Goal: Information Seeking & Learning: Learn about a topic

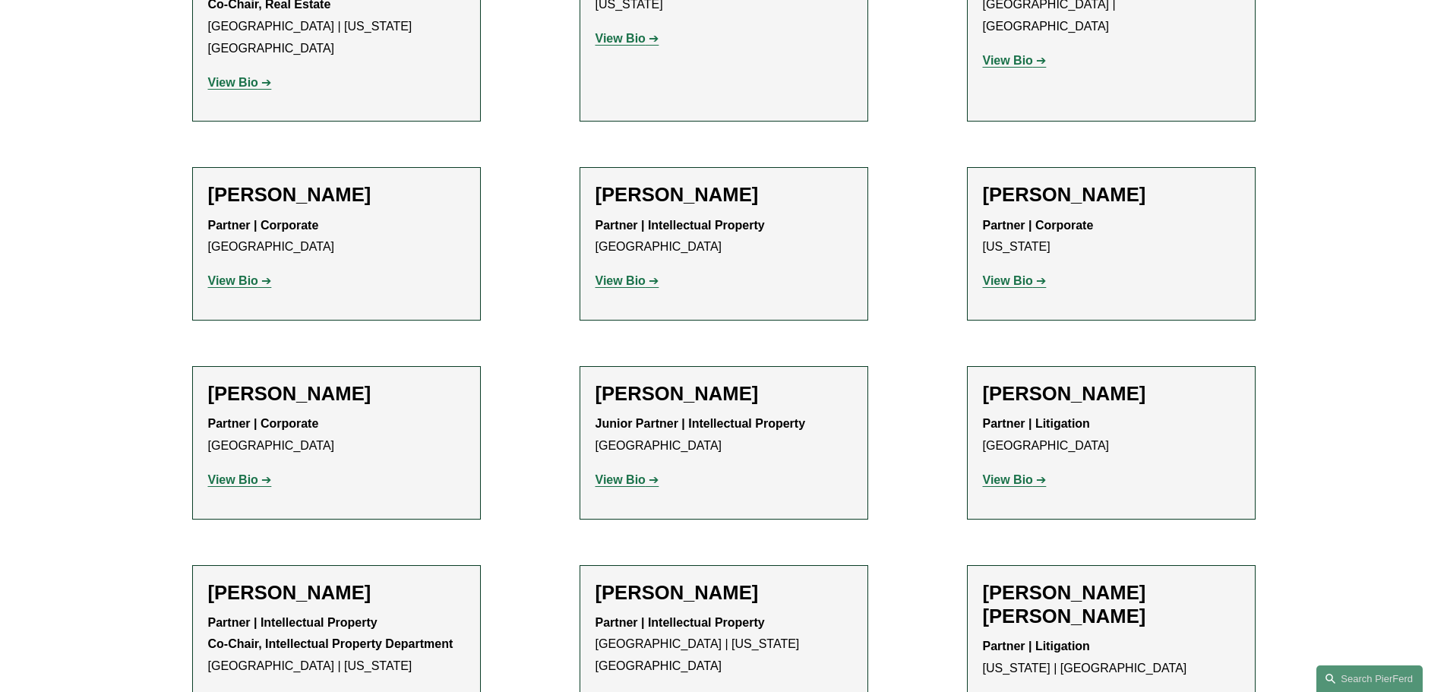
scroll to position [9190, 0]
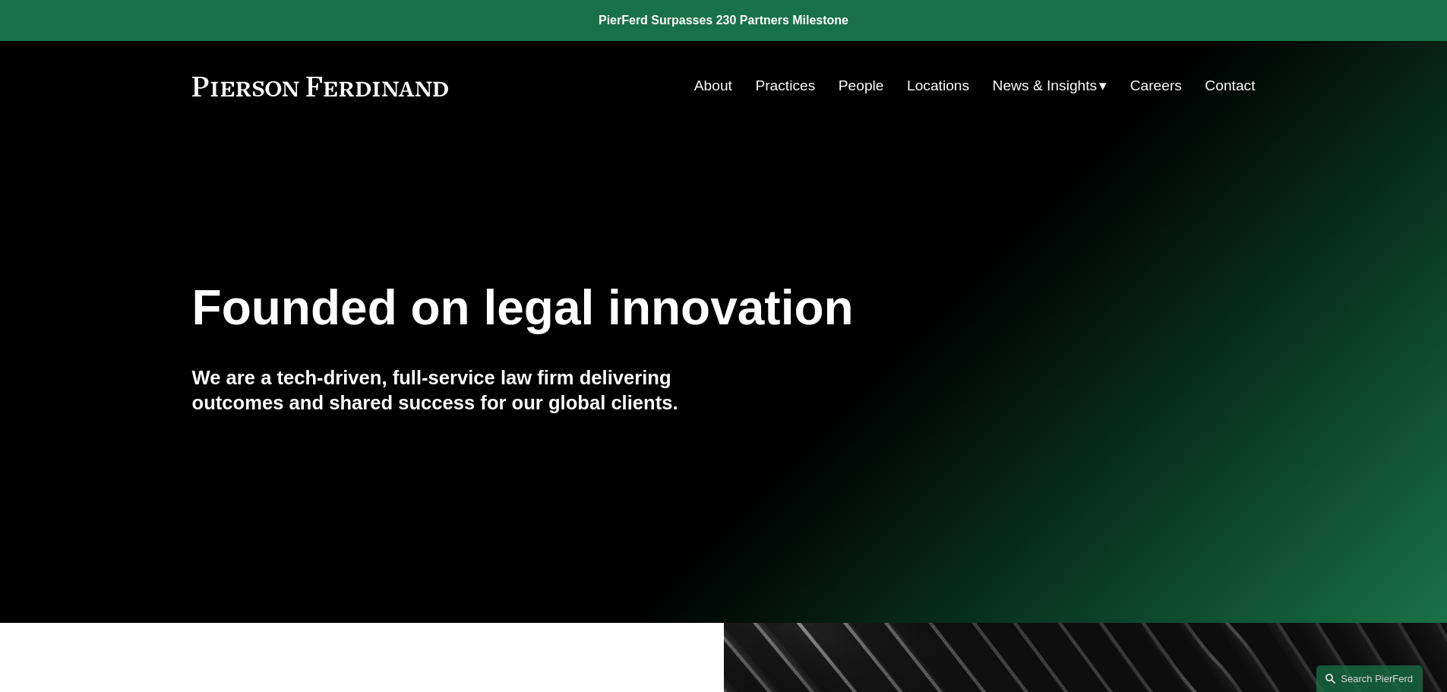
click at [848, 87] on link "People" at bounding box center [862, 85] width 46 height 29
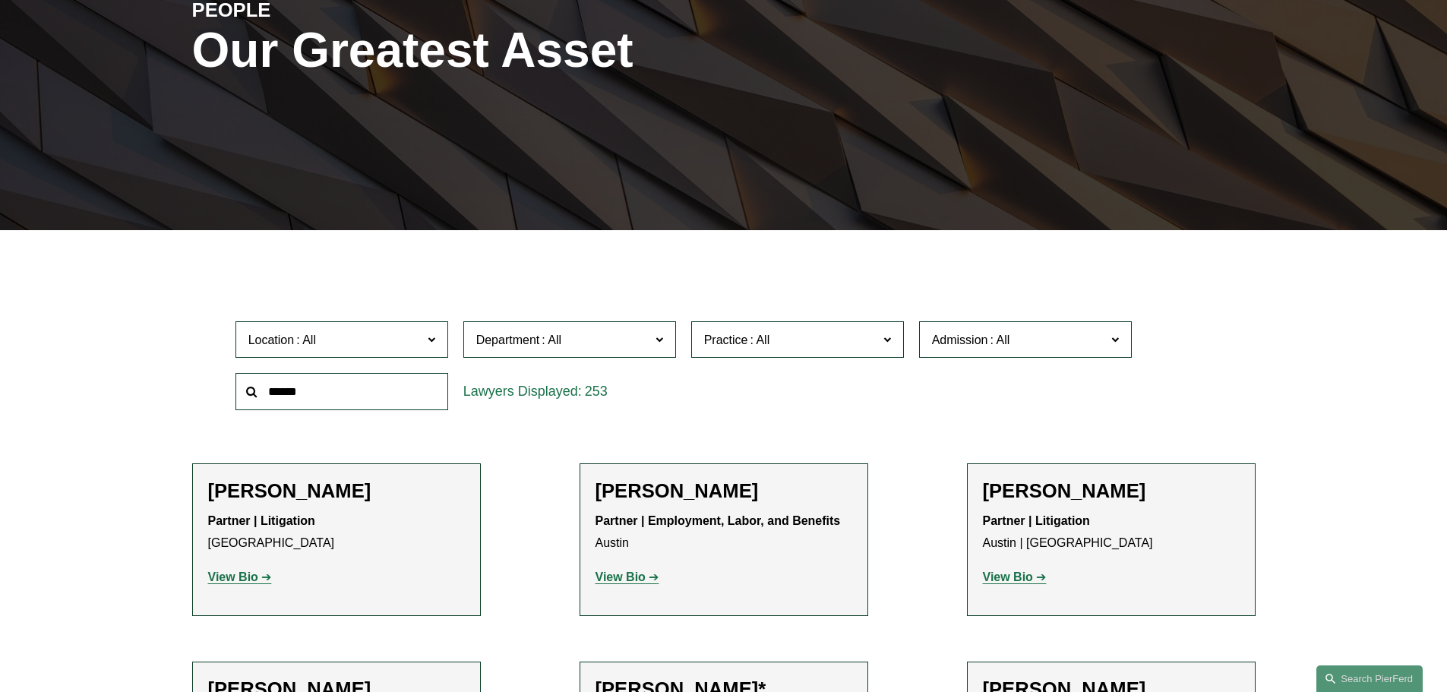
scroll to position [228, 0]
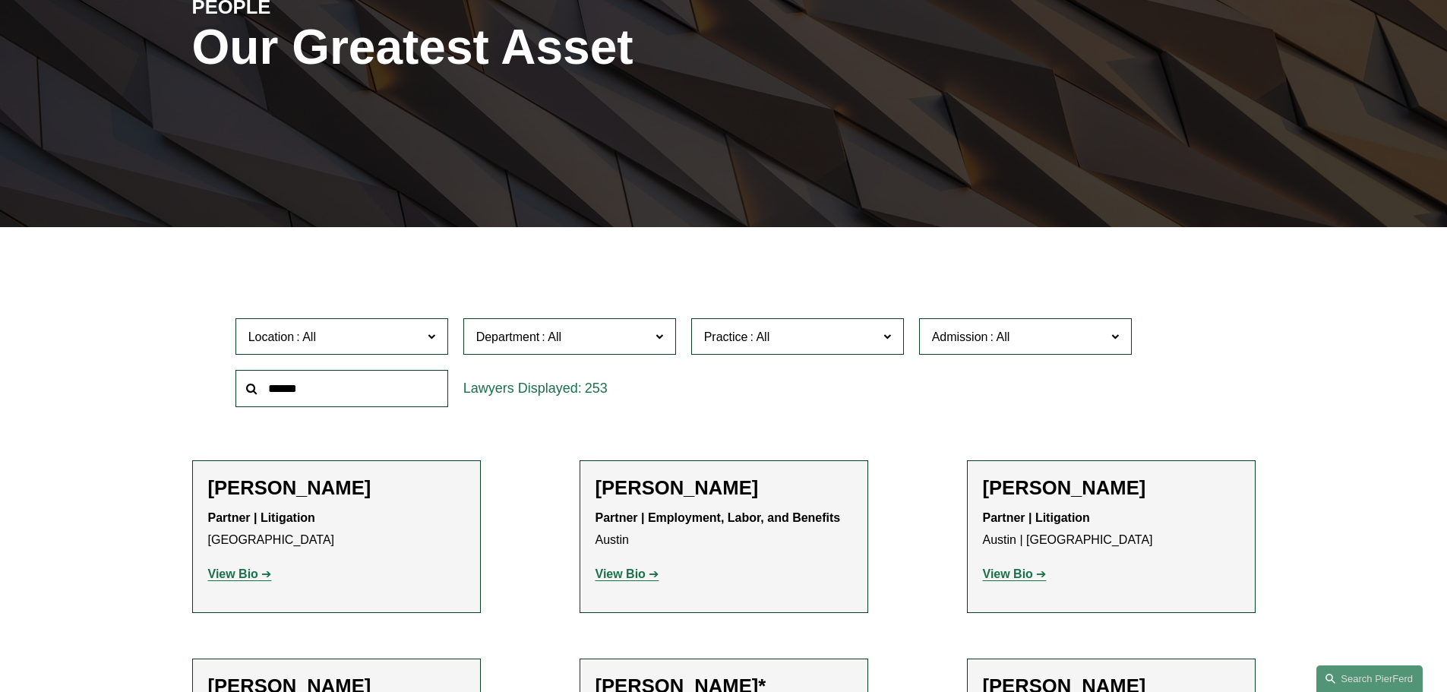
click at [425, 342] on label "Location" at bounding box center [341, 336] width 213 height 37
click at [0, 0] on link "[GEOGRAPHIC_DATA]" at bounding box center [0, 0] width 0 height 0
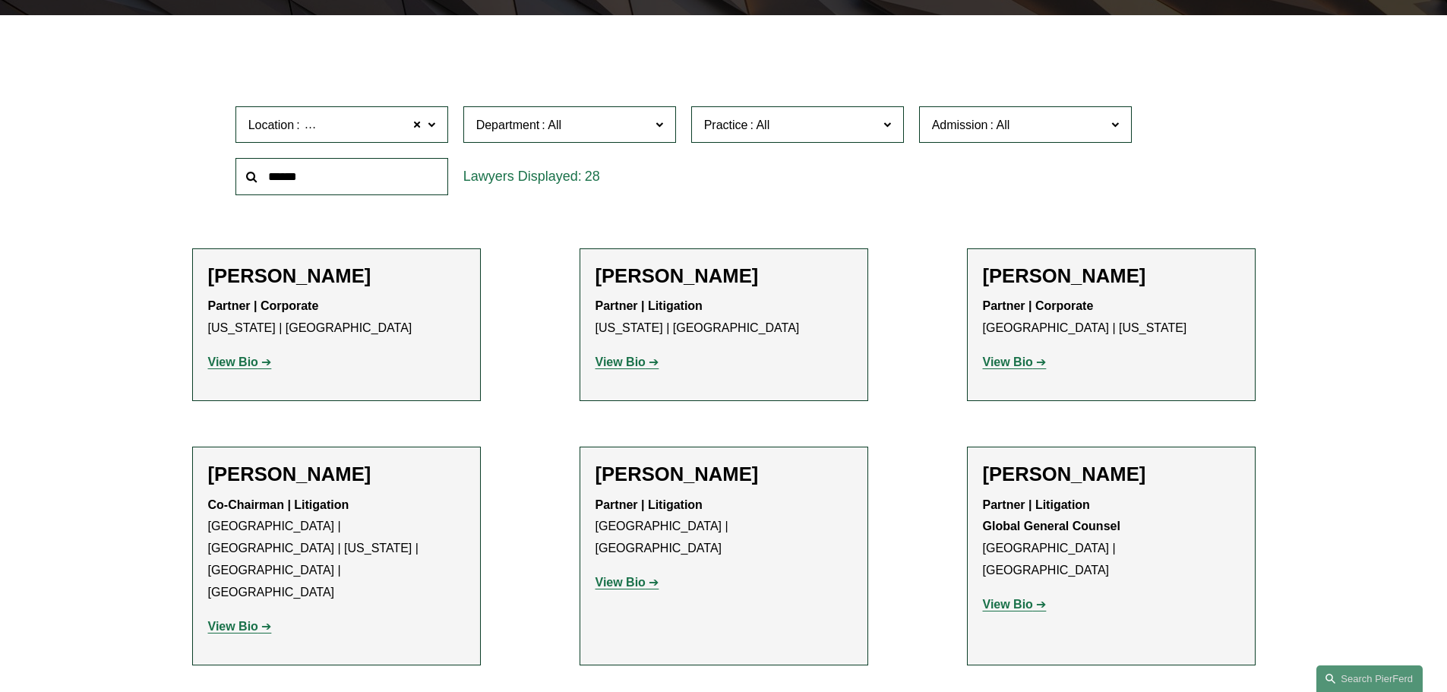
scroll to position [456, 0]
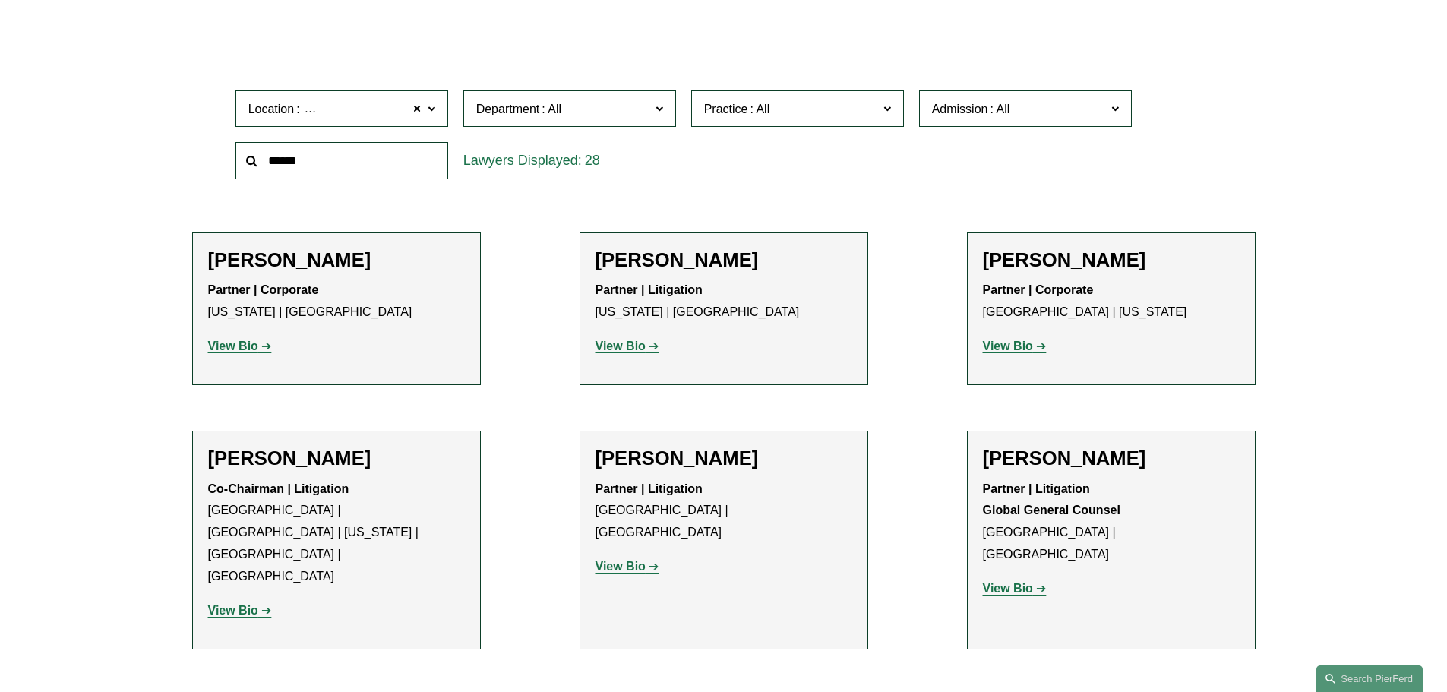
click at [642, 350] on strong "View Bio" at bounding box center [620, 346] width 50 height 13
click at [794, 113] on span "Practice" at bounding box center [791, 109] width 174 height 21
drag, startPoint x: 1370, startPoint y: 418, endPoint x: 1363, endPoint y: 425, distance: 9.7
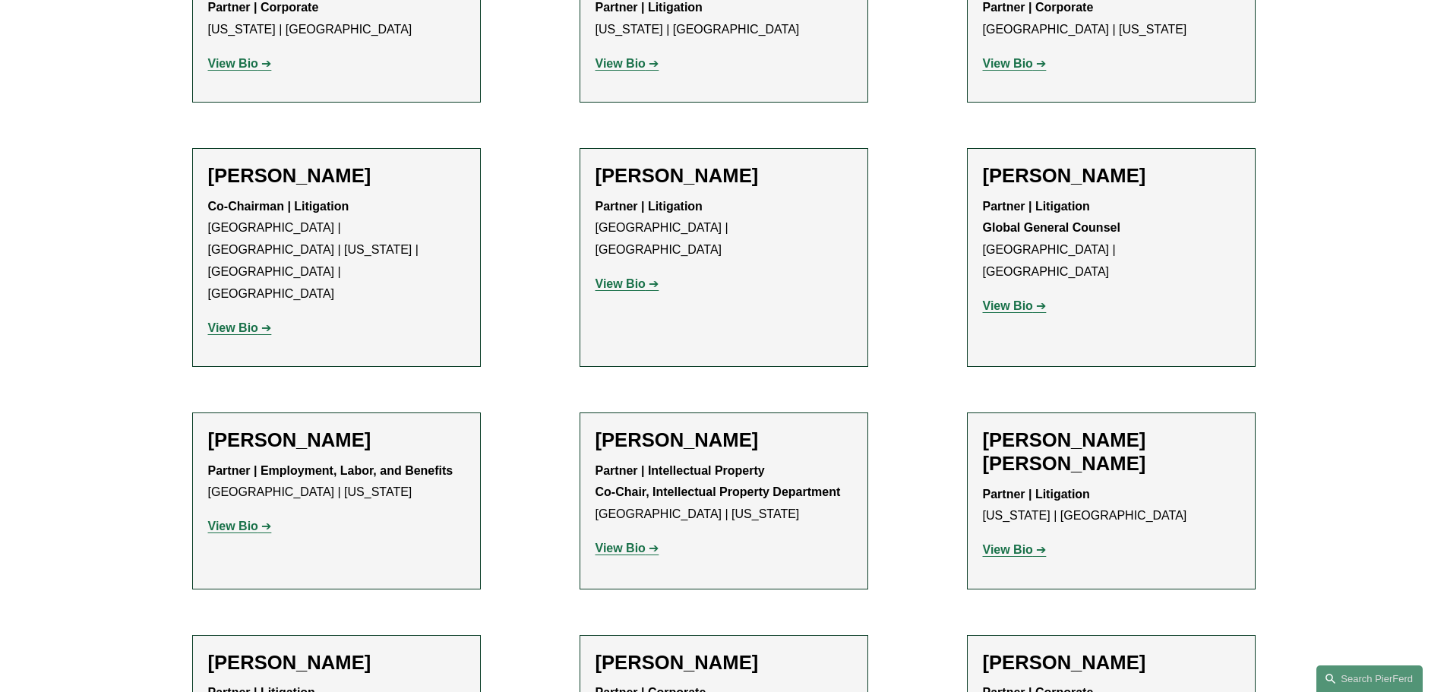
scroll to position [760, 0]
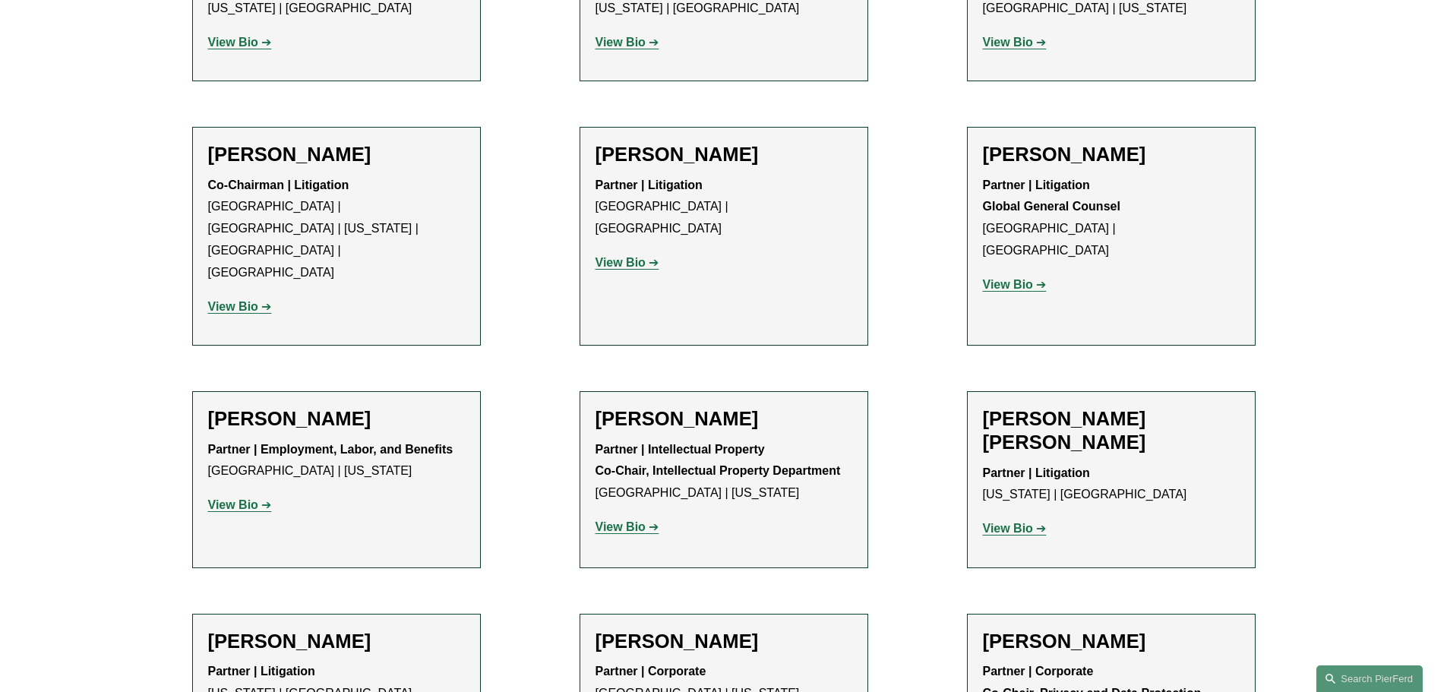
click at [636, 256] on strong "View Bio" at bounding box center [620, 262] width 50 height 13
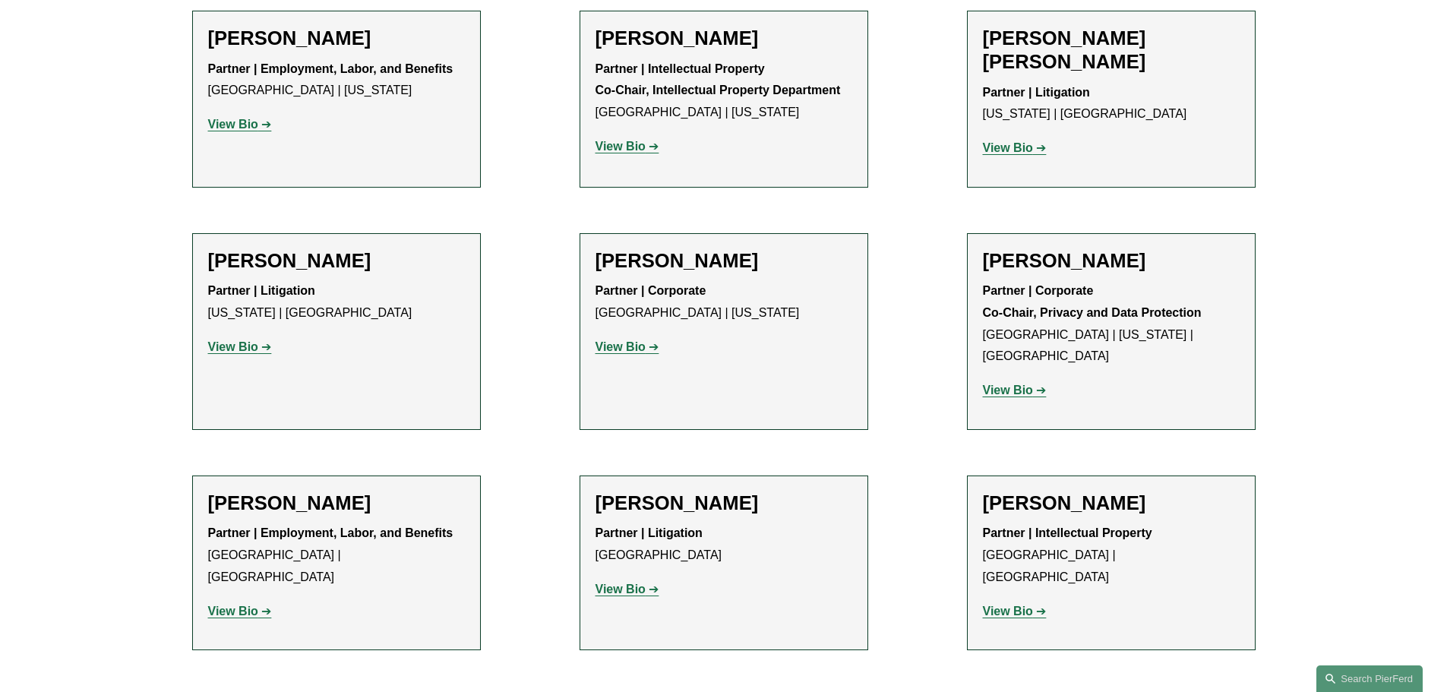
scroll to position [1215, 0]
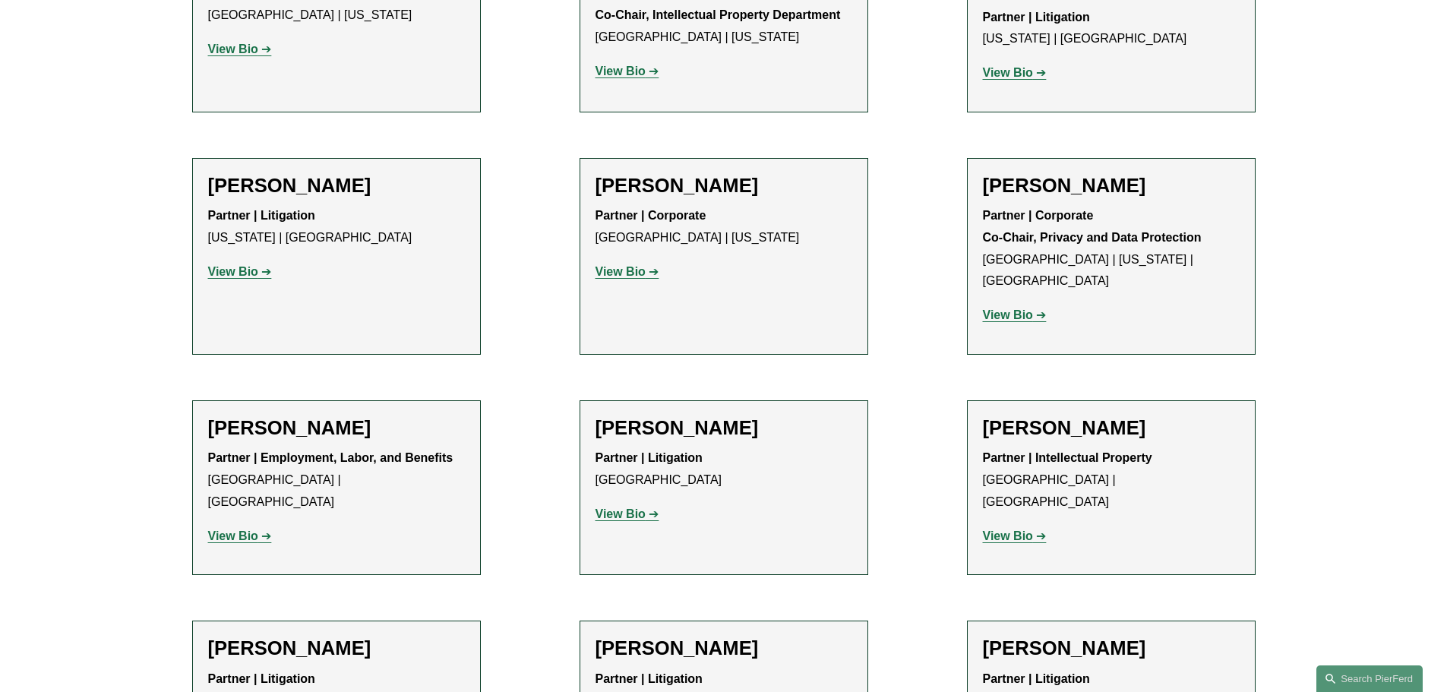
click at [625, 507] on strong "View Bio" at bounding box center [620, 513] width 50 height 13
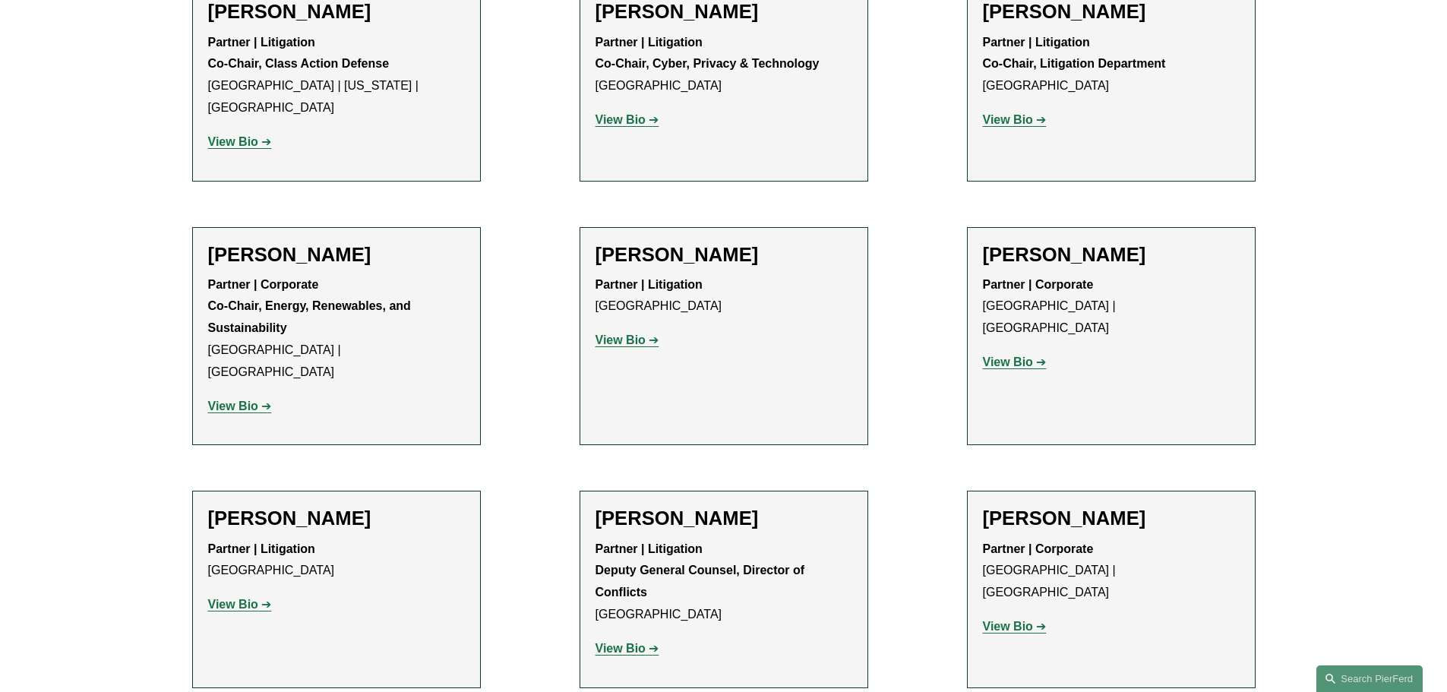
scroll to position [1823, 0]
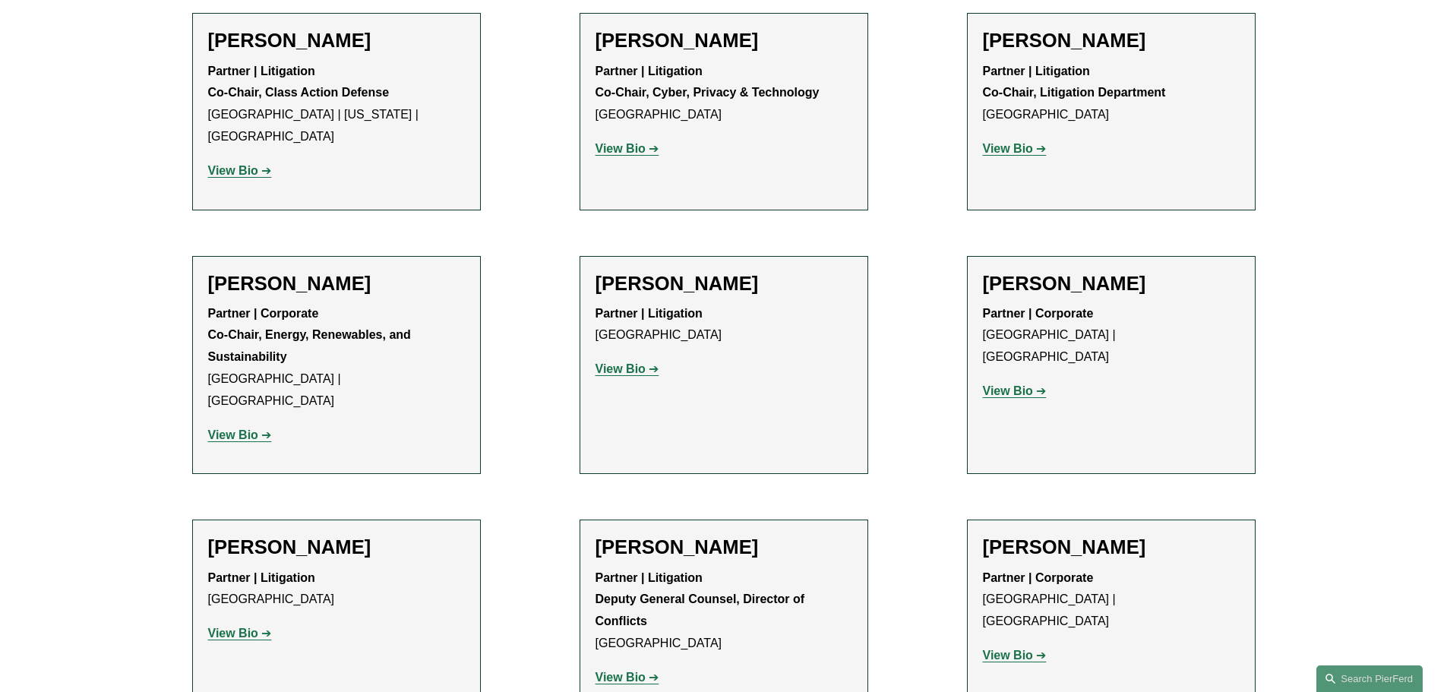
click at [626, 362] on strong "View Bio" at bounding box center [620, 368] width 50 height 13
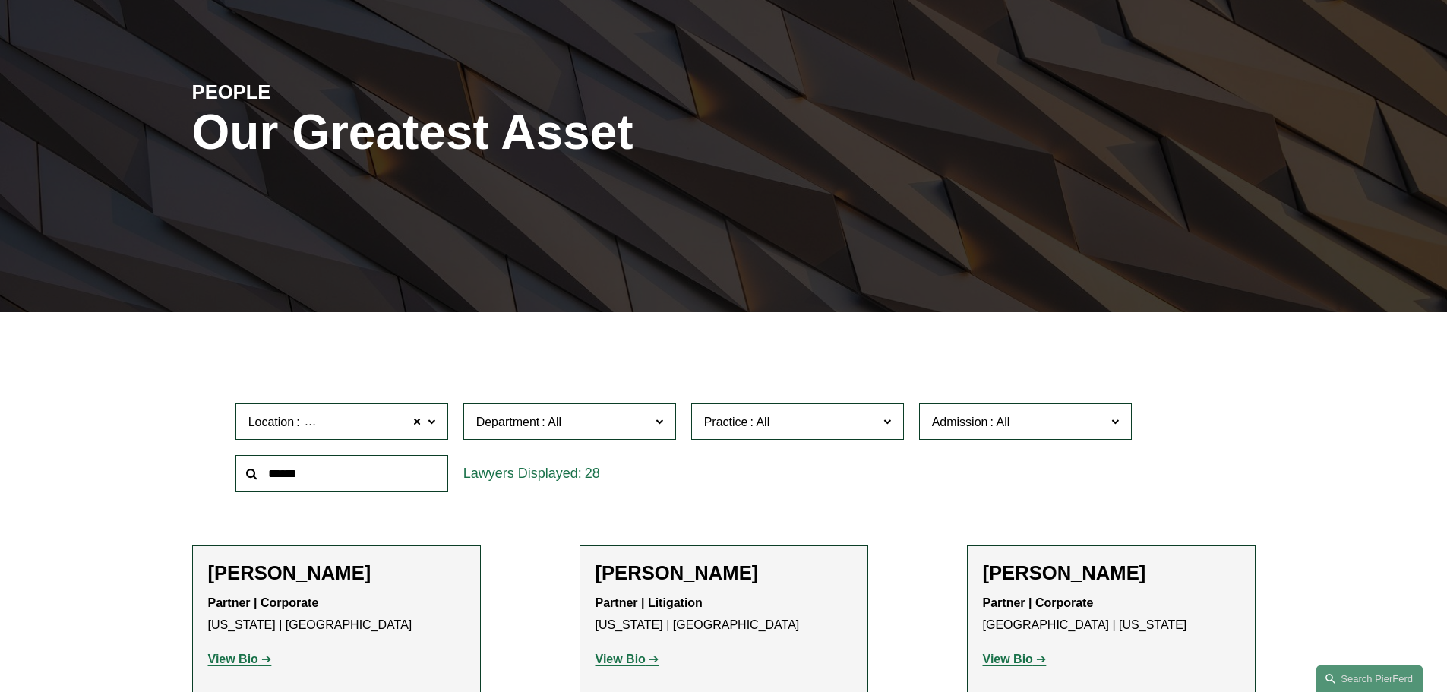
scroll to position [456, 0]
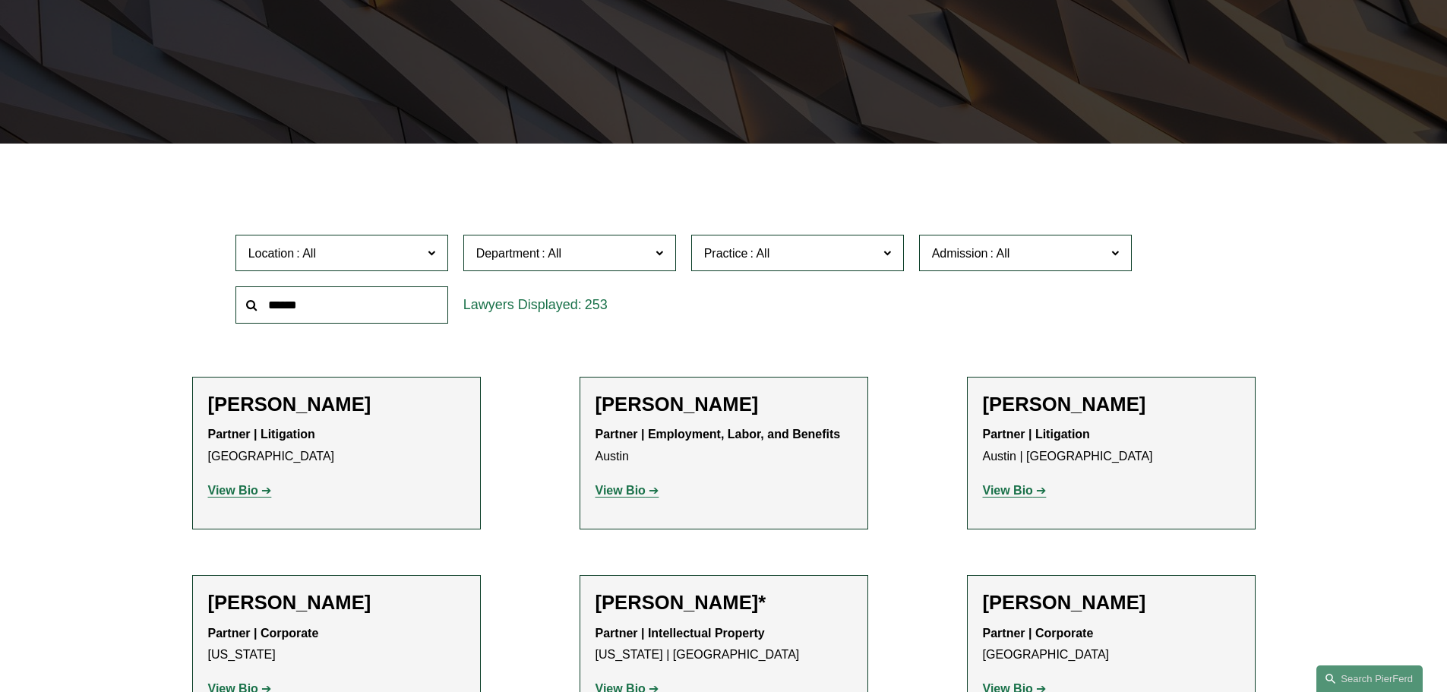
scroll to position [228, 0]
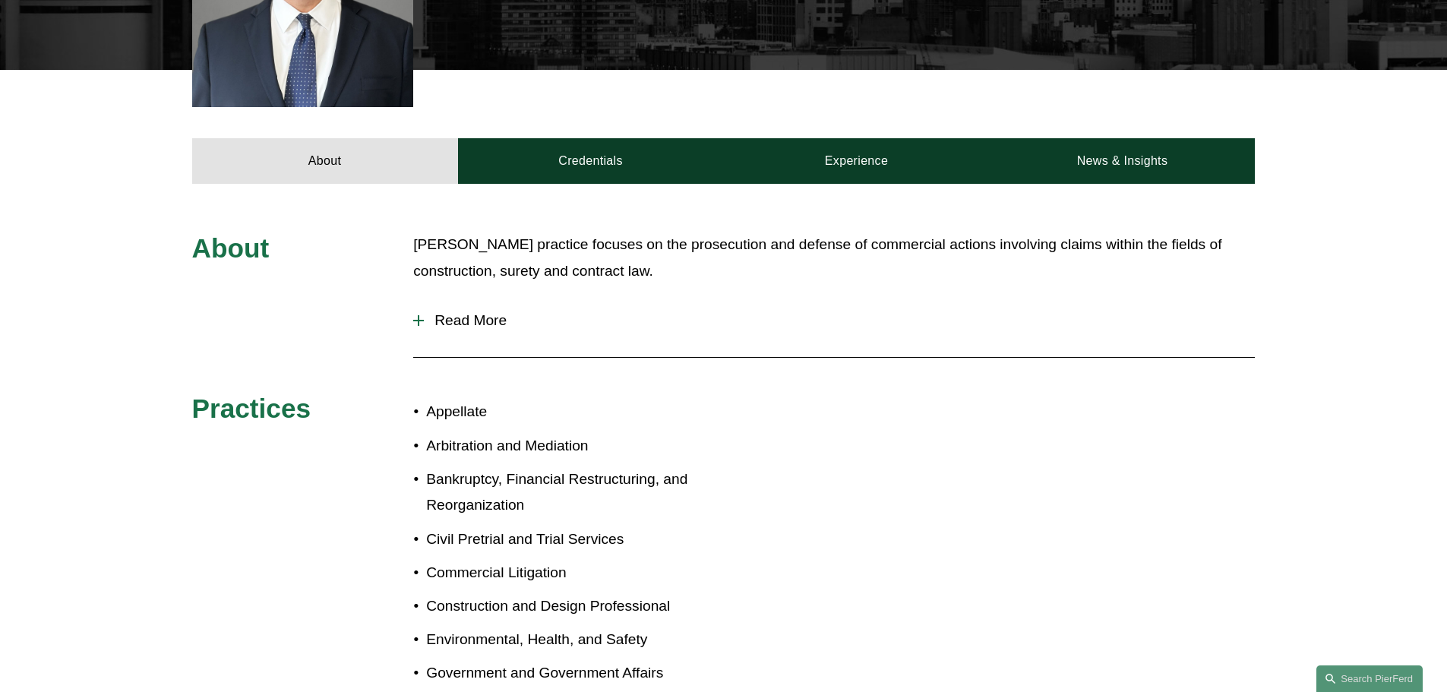
scroll to position [608, 0]
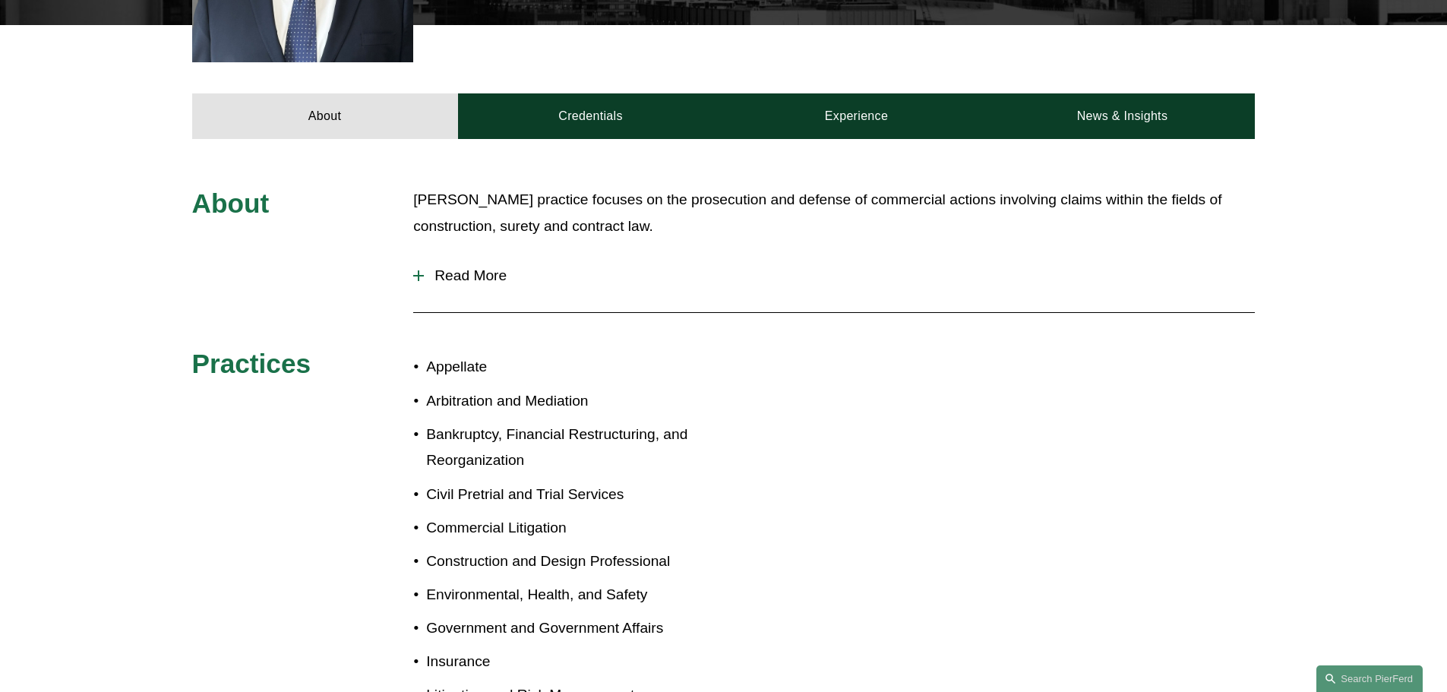
click at [489, 264] on button "Read More" at bounding box center [834, 275] width 842 height 39
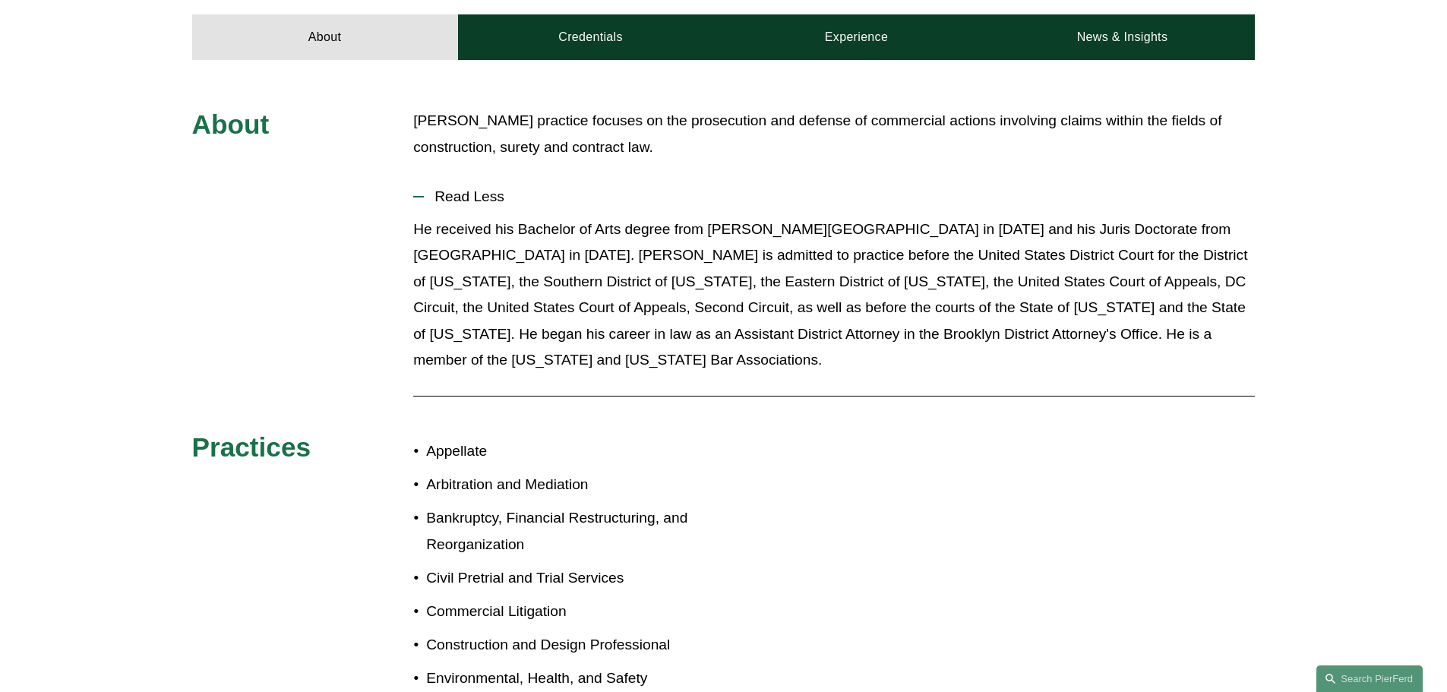
scroll to position [987, 0]
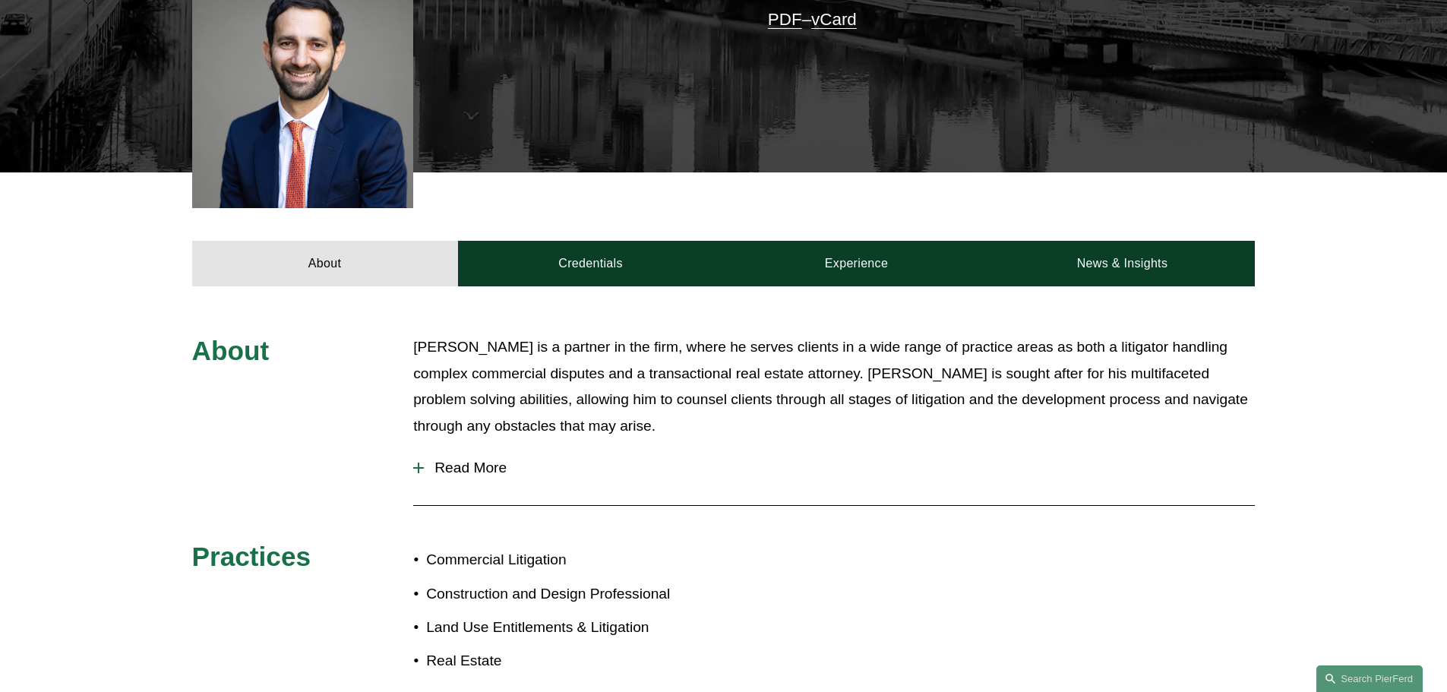
scroll to position [456, 0]
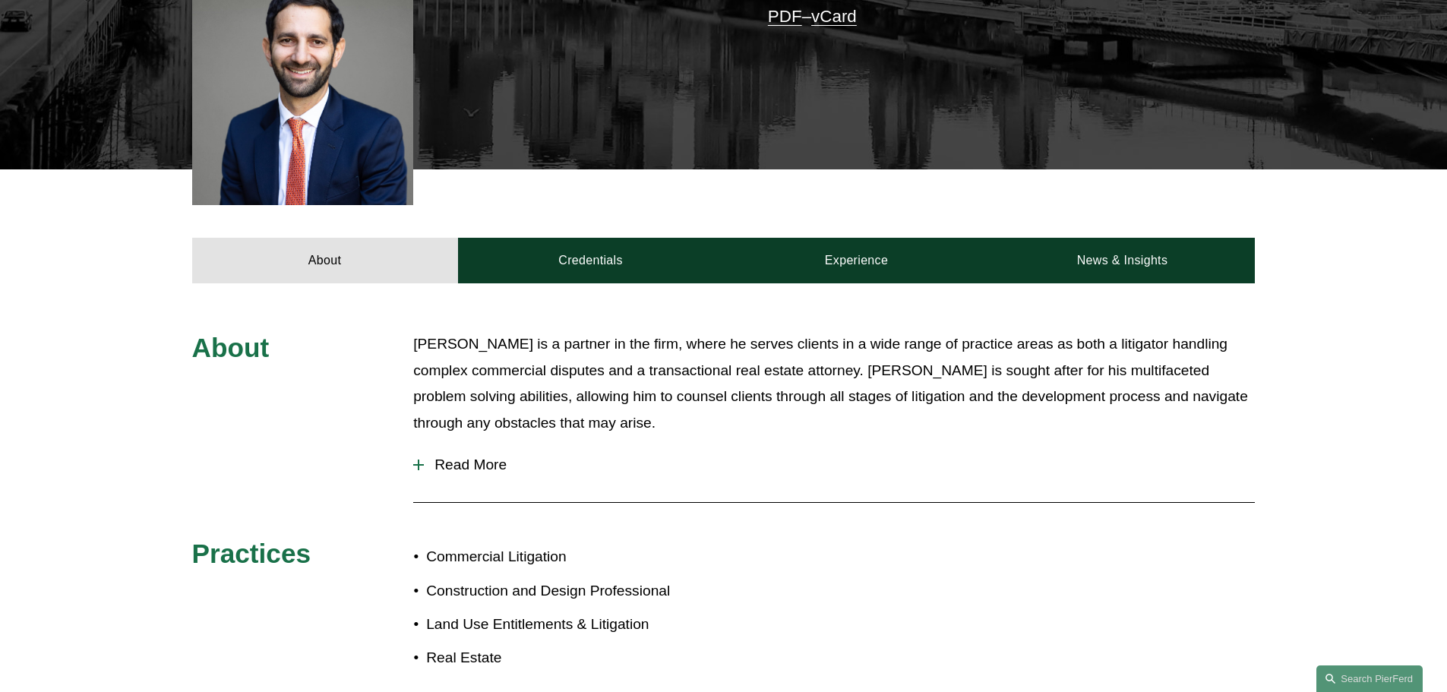
click at [491, 456] on span "Read More" at bounding box center [839, 464] width 831 height 17
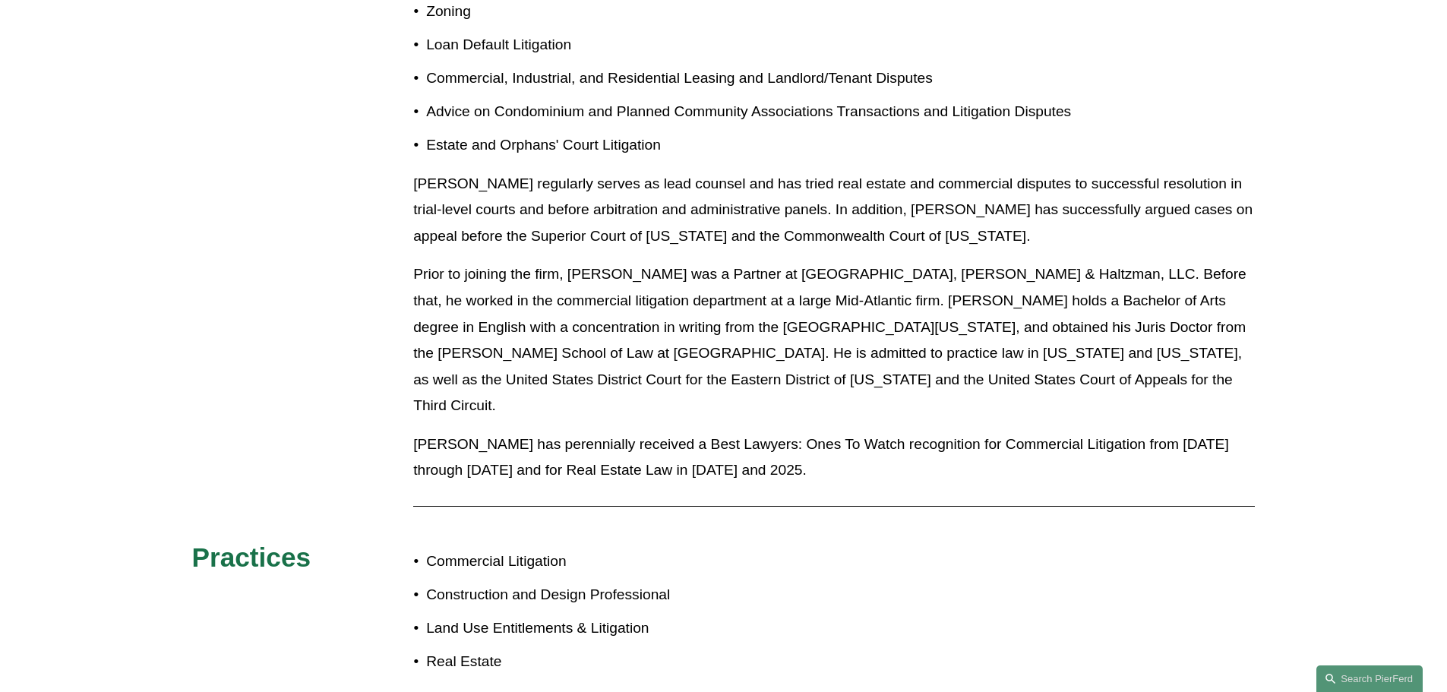
scroll to position [1215, 0]
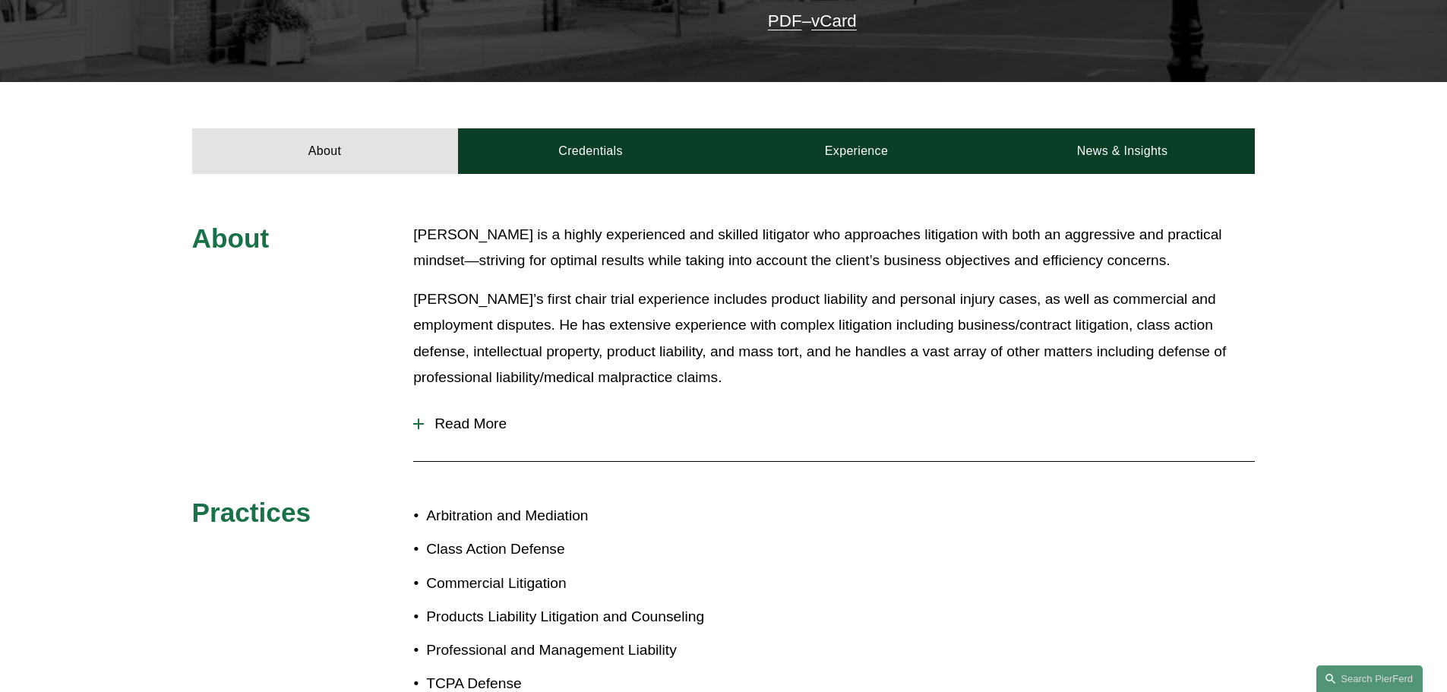
scroll to position [532, 0]
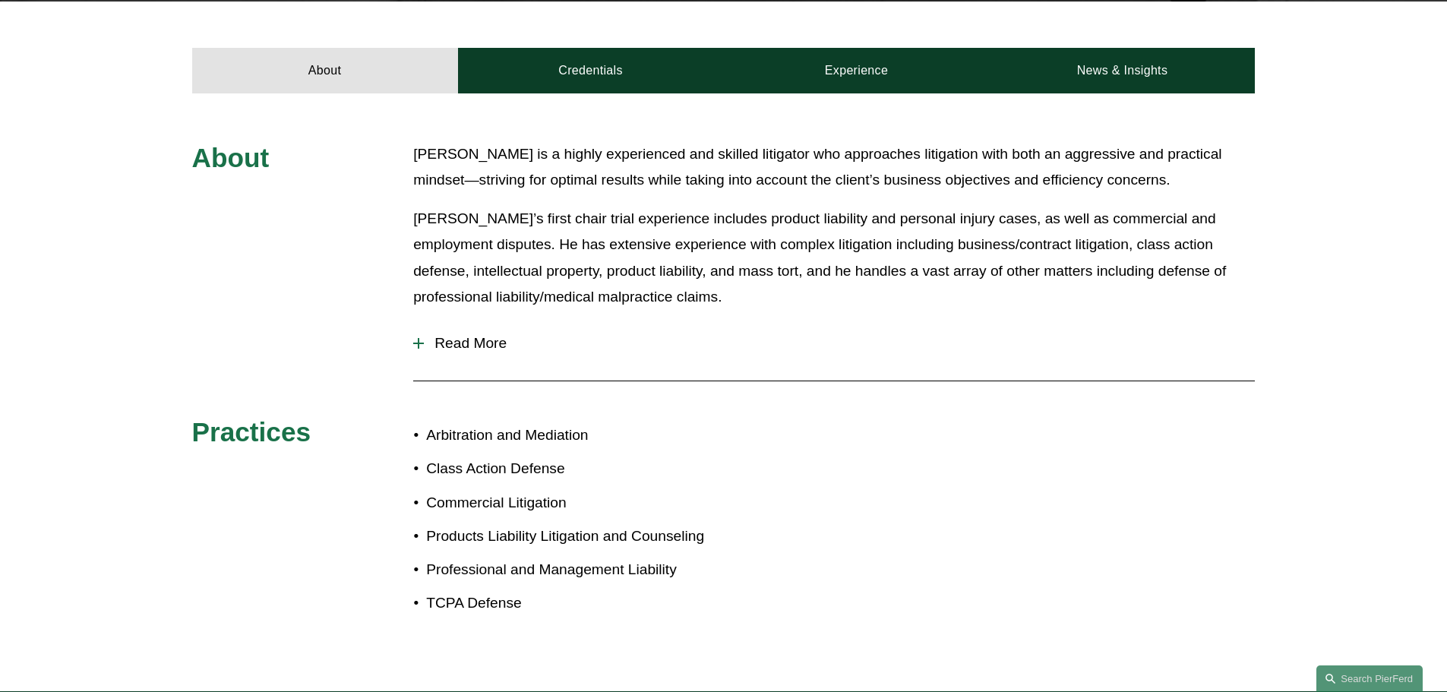
click at [465, 335] on span "Read More" at bounding box center [839, 343] width 831 height 17
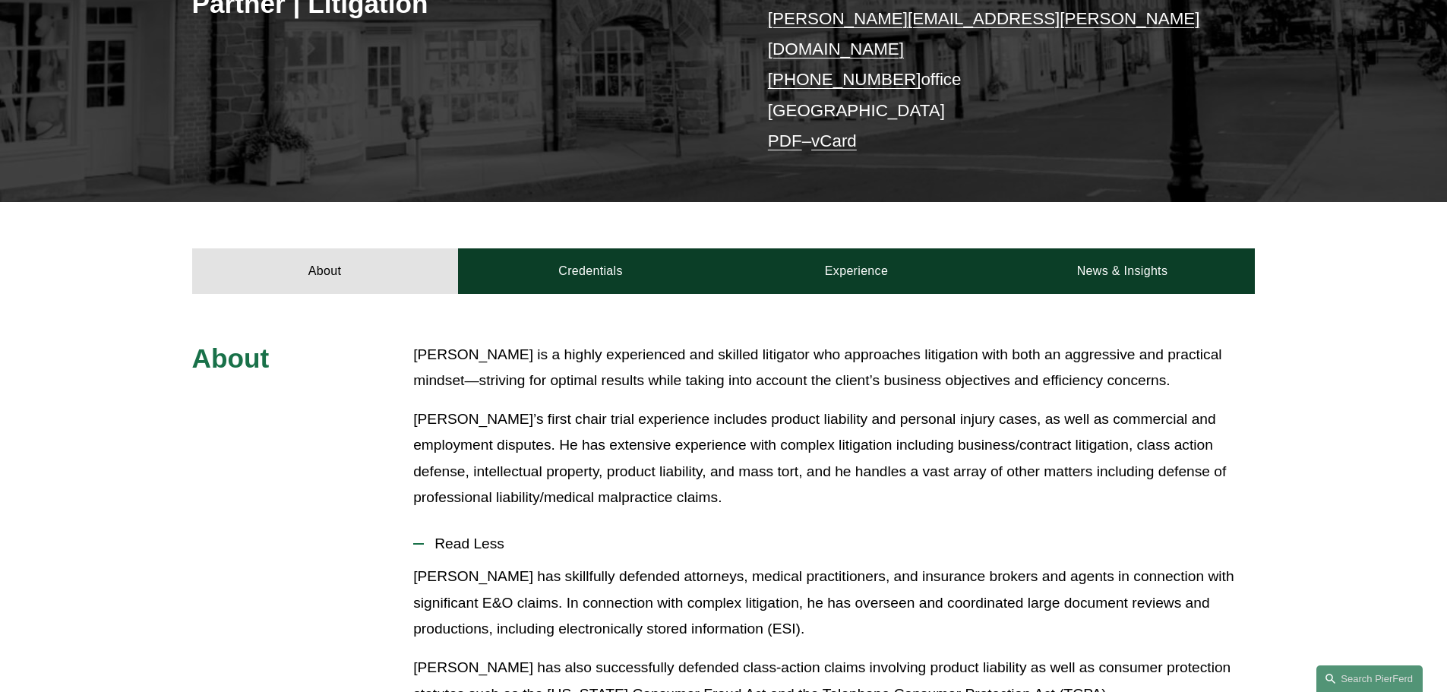
scroll to position [304, 0]
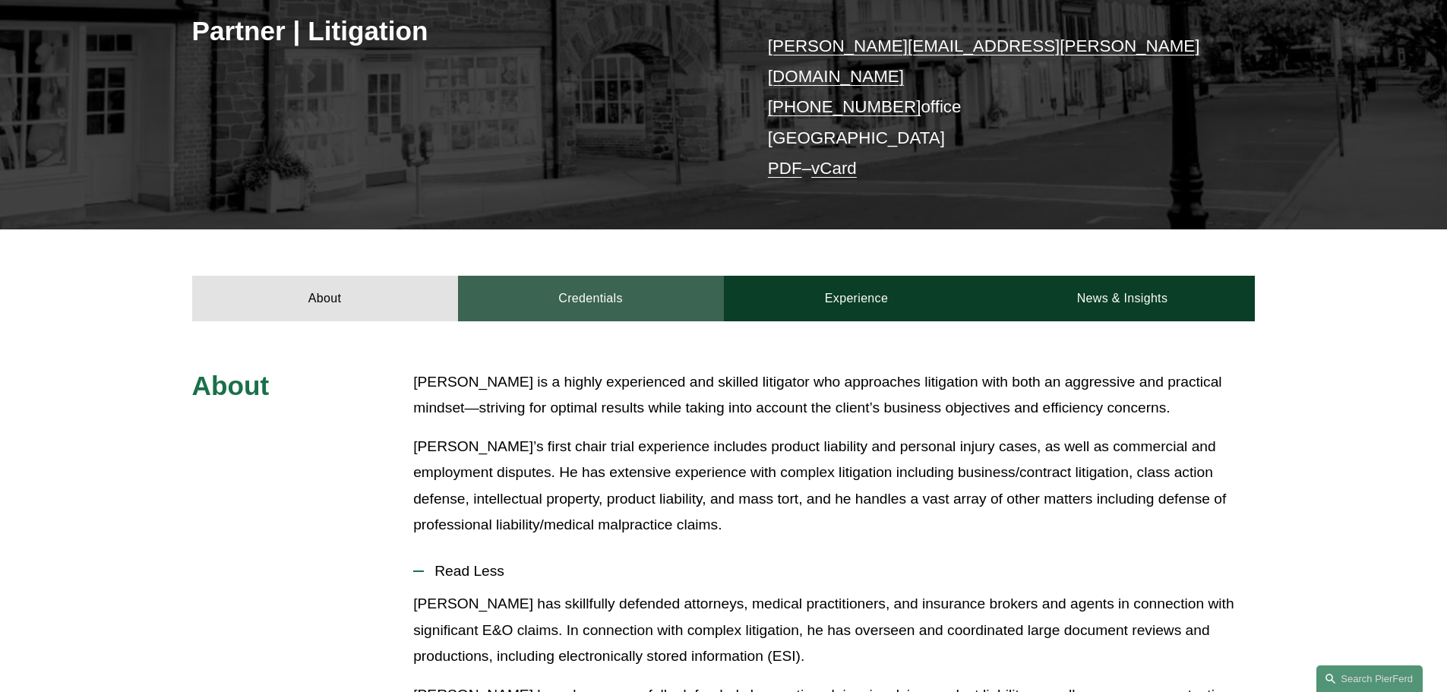
click at [629, 276] on link "Credentials" at bounding box center [591, 299] width 266 height 46
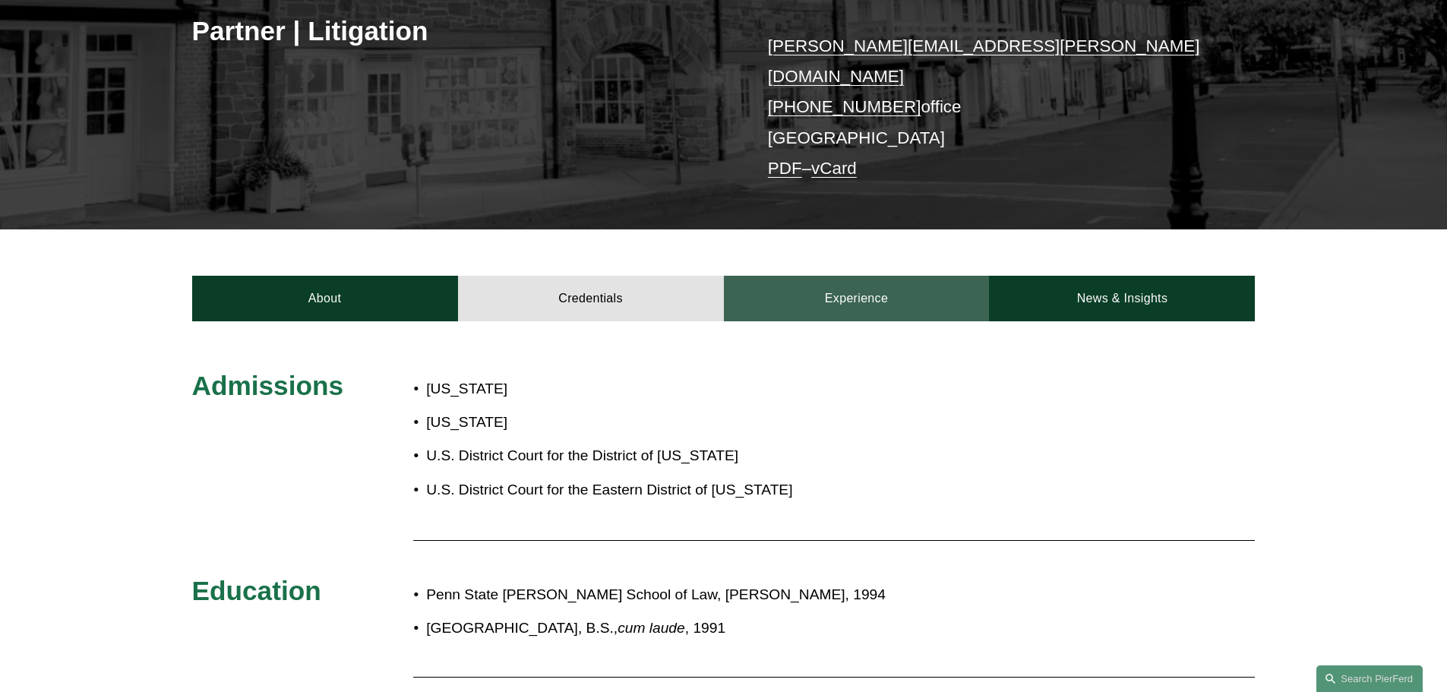
click at [808, 277] on link "Experience" at bounding box center [857, 299] width 266 height 46
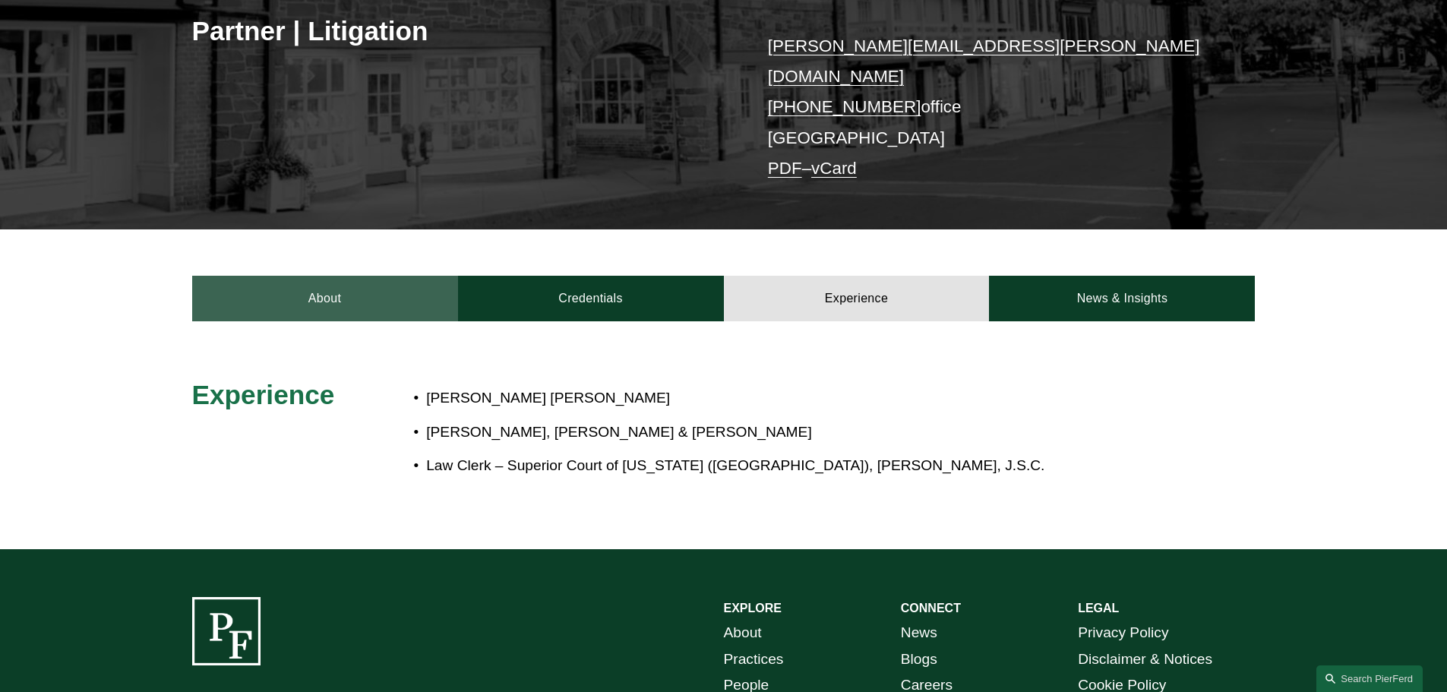
click at [369, 282] on link "About" at bounding box center [325, 299] width 266 height 46
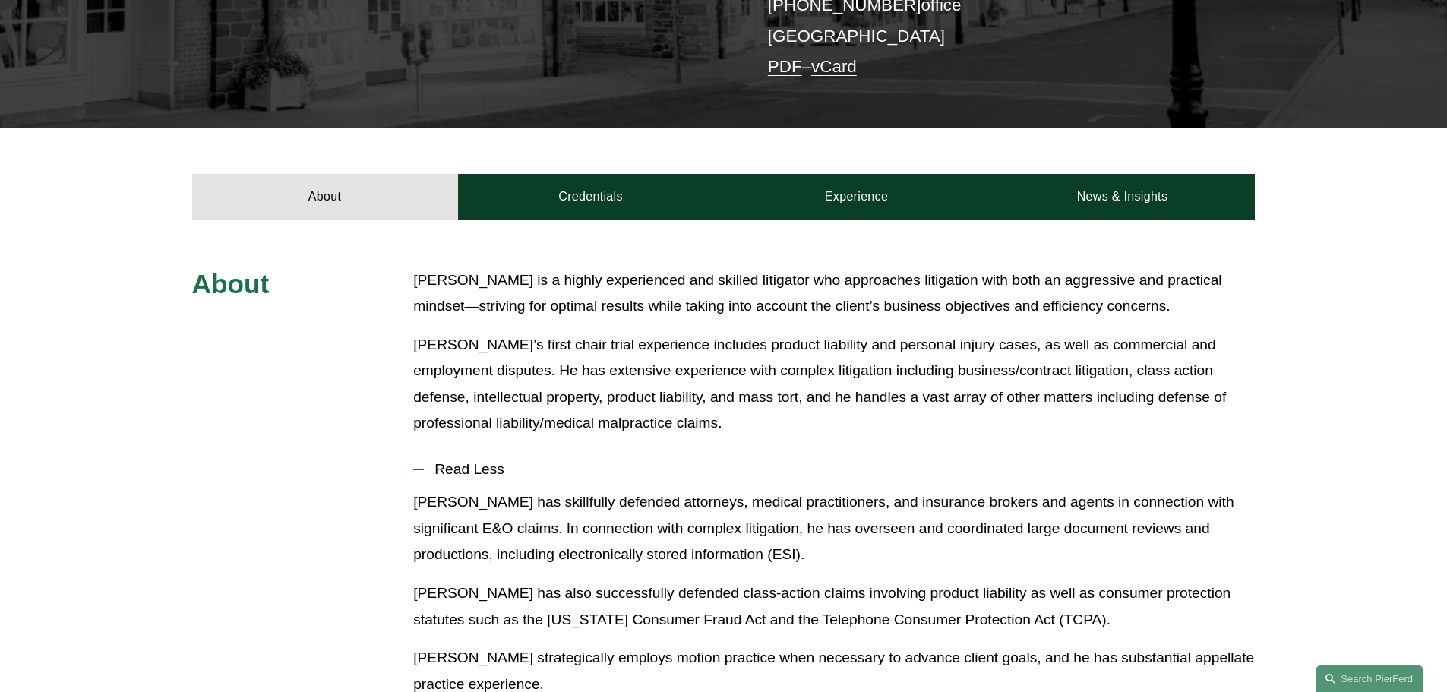
scroll to position [380, 0]
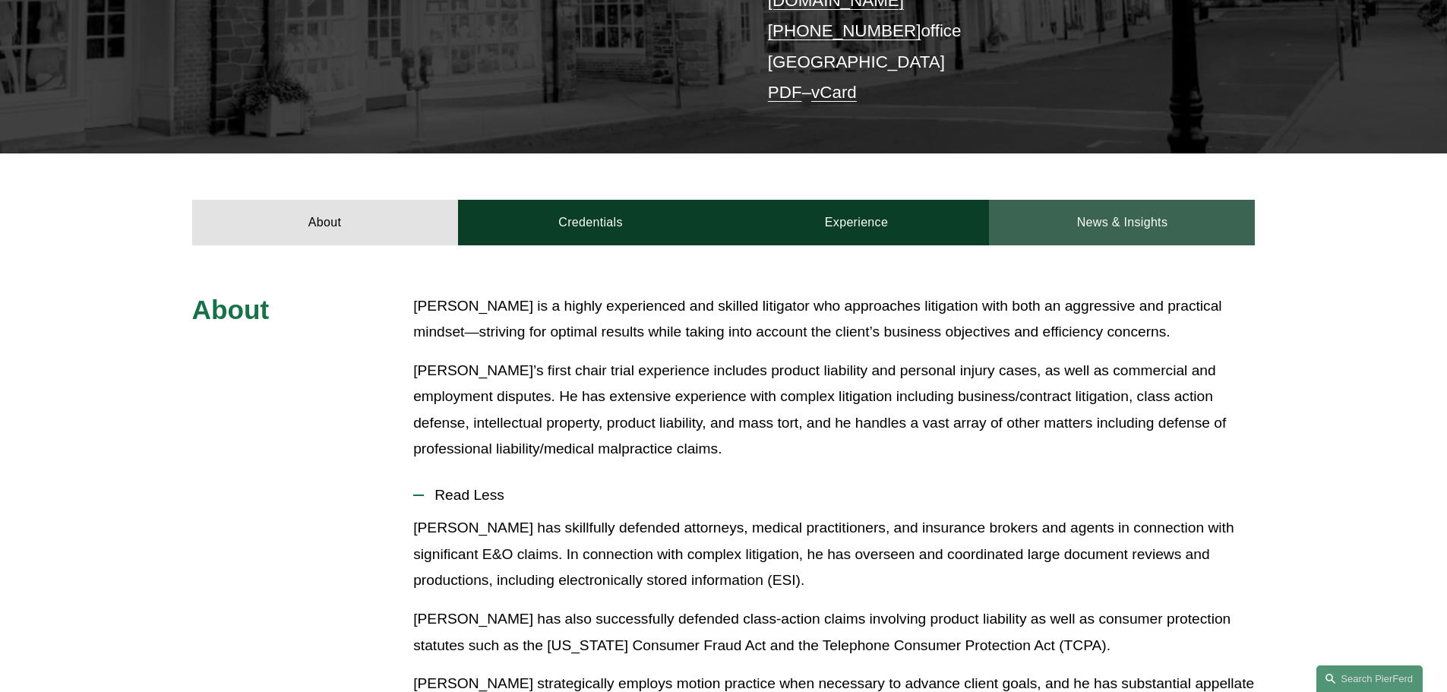
click at [1139, 212] on link "News & Insights" at bounding box center [1122, 223] width 266 height 46
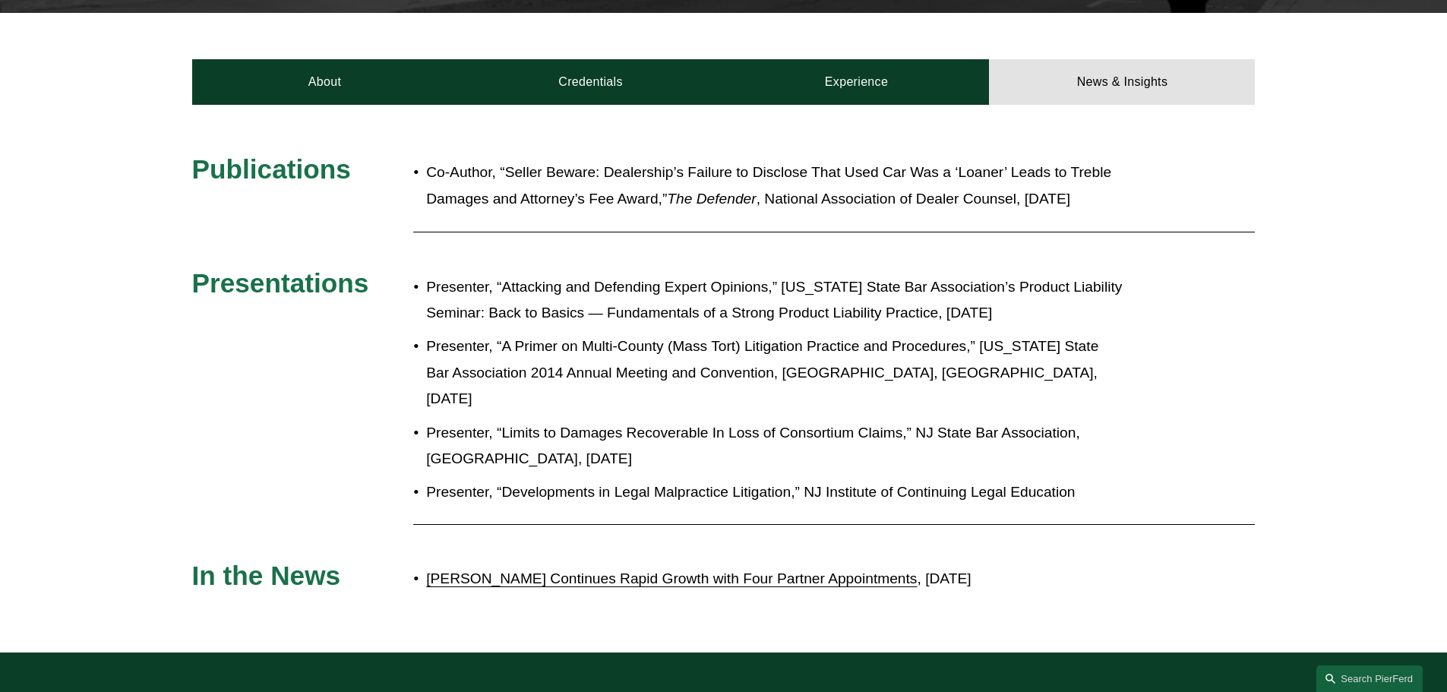
scroll to position [456, 0]
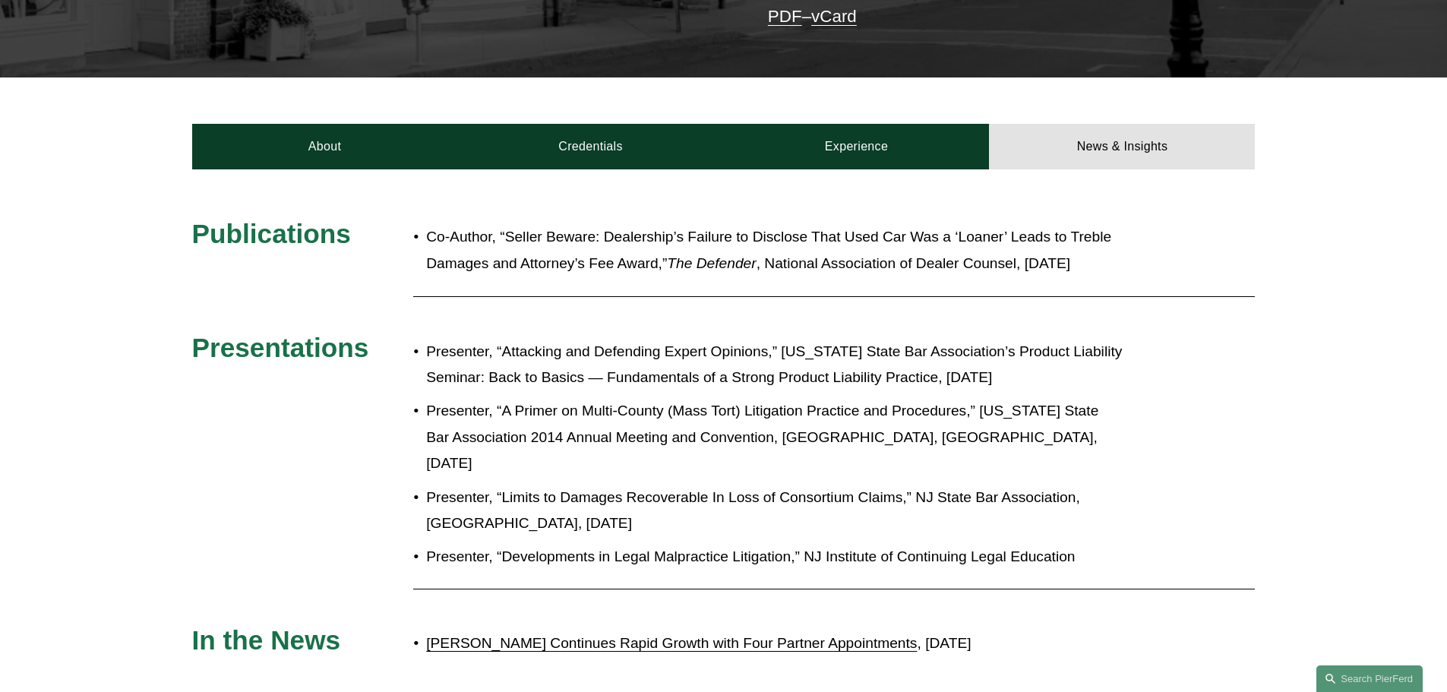
click at [632, 635] on link "Pierson Ferdinand Continues Rapid Growth with Four Partner Appointments" at bounding box center [671, 643] width 491 height 16
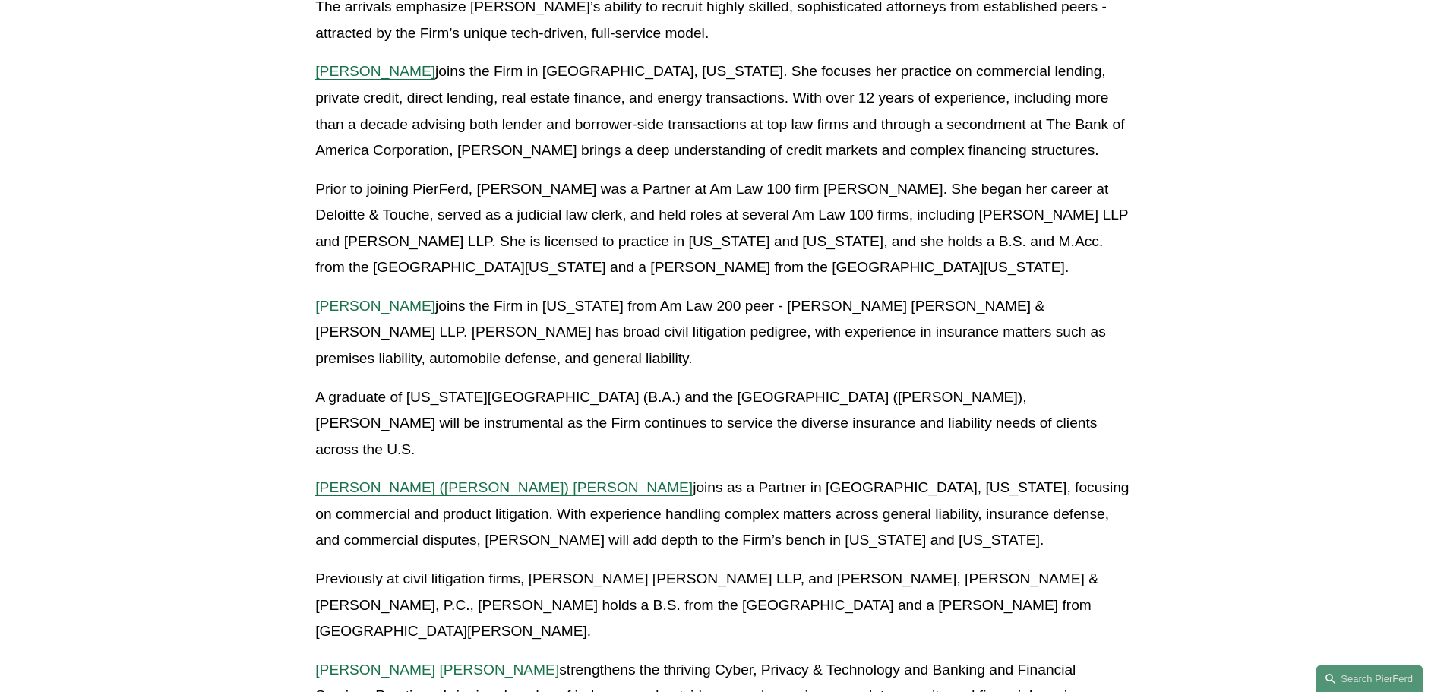
scroll to position [532, 0]
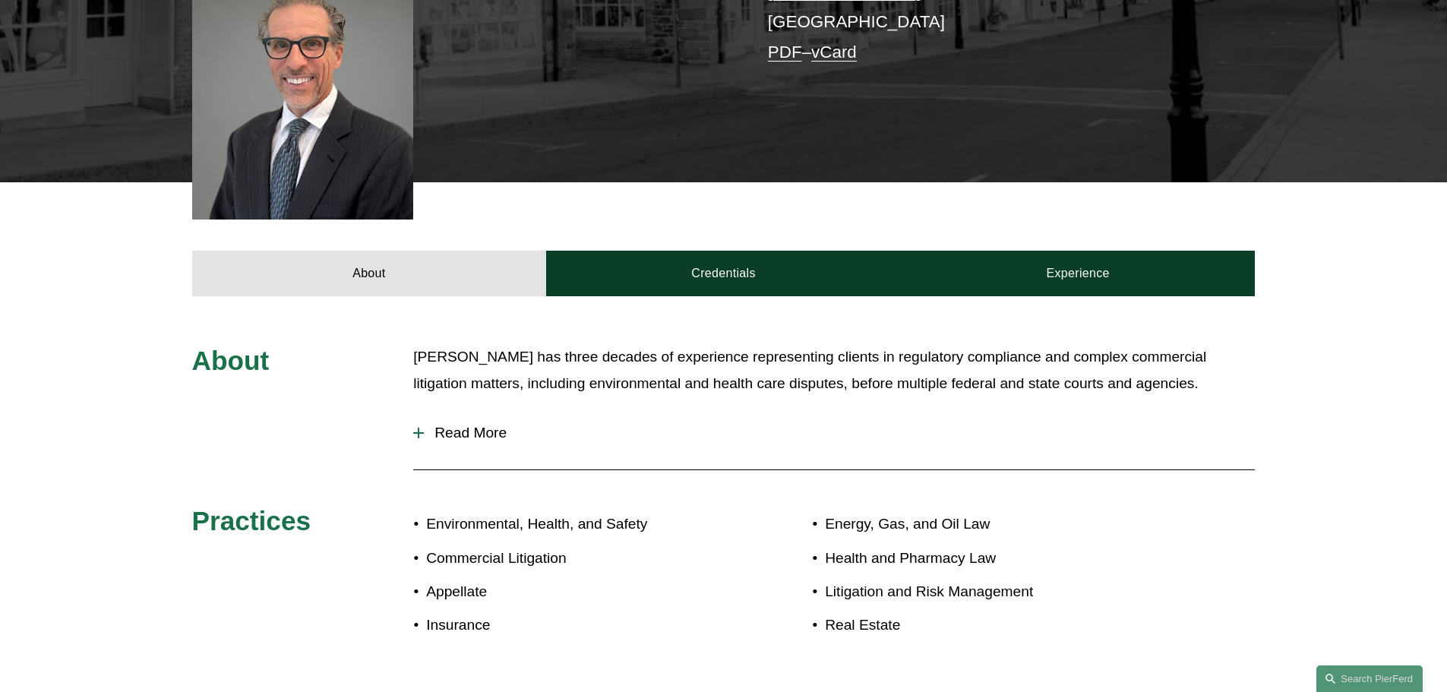
scroll to position [456, 0]
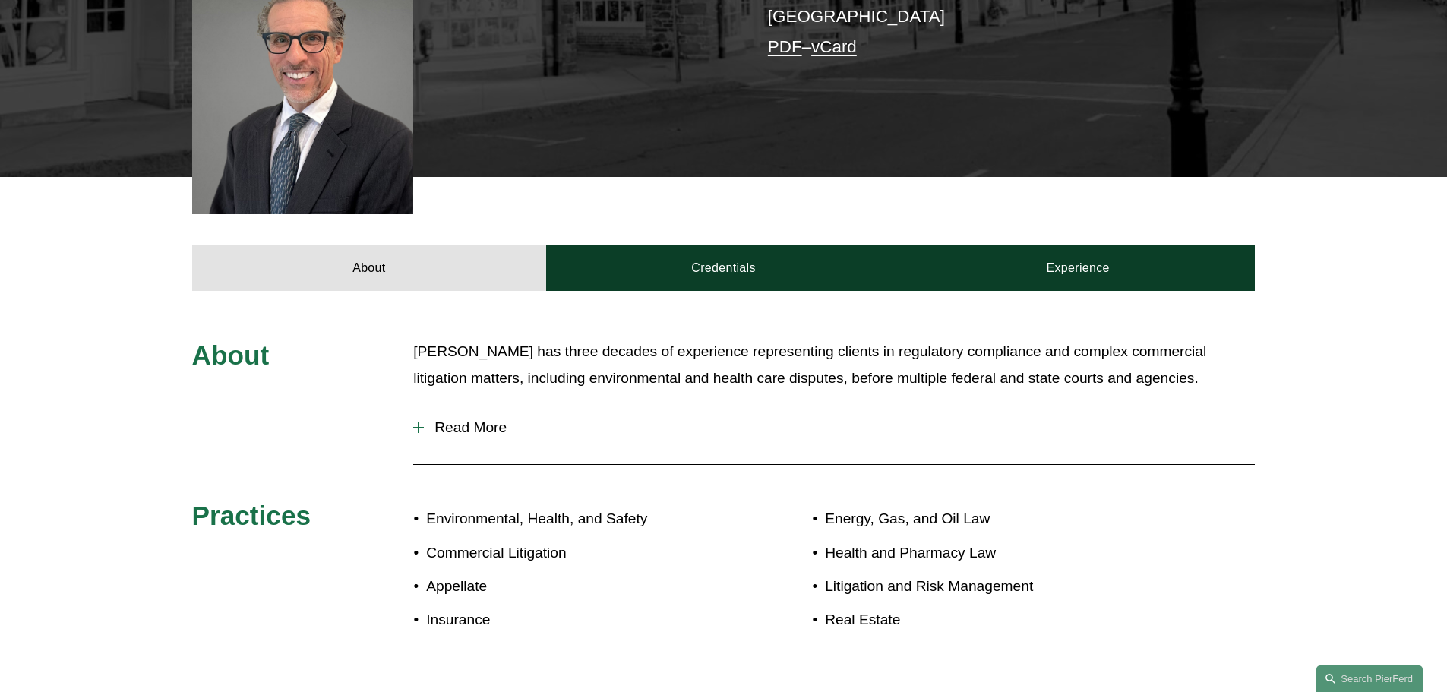
click at [459, 419] on span "Read More" at bounding box center [839, 427] width 831 height 17
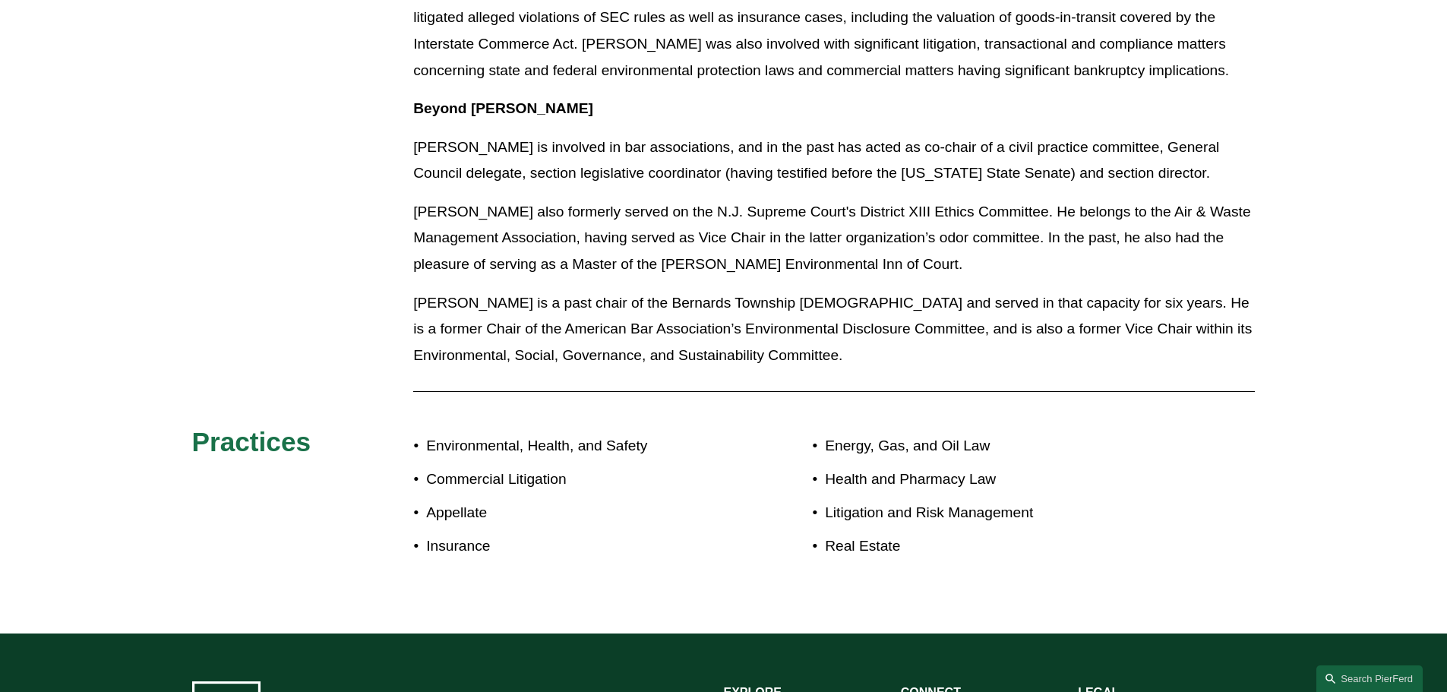
scroll to position [1595, 0]
